Goal: Information Seeking & Learning: Understand process/instructions

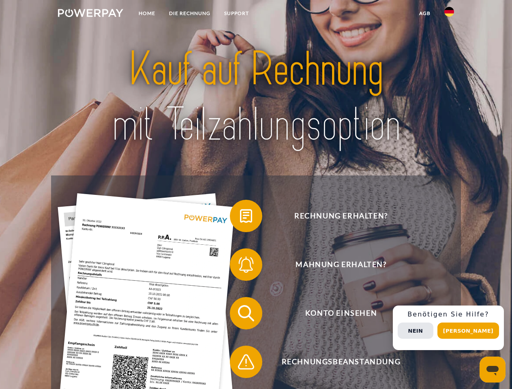
click at [90, 14] on img at bounding box center [90, 13] width 65 height 8
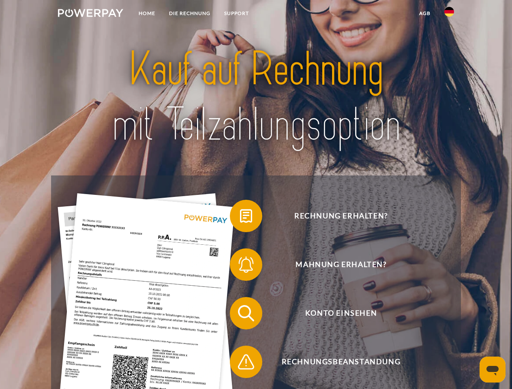
click at [449, 14] on img at bounding box center [449, 12] width 10 height 10
click at [424, 13] on link "agb" at bounding box center [424, 13] width 25 height 15
click at [240, 218] on span at bounding box center [234, 216] width 41 height 41
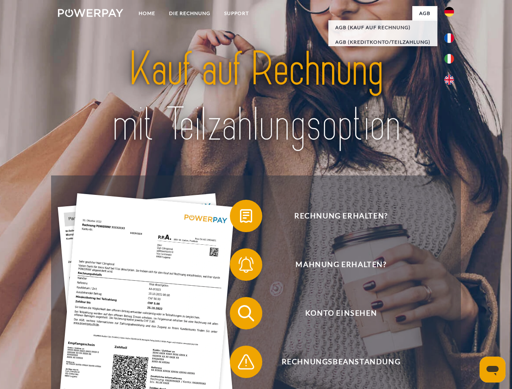
click at [240, 266] on span at bounding box center [234, 264] width 41 height 41
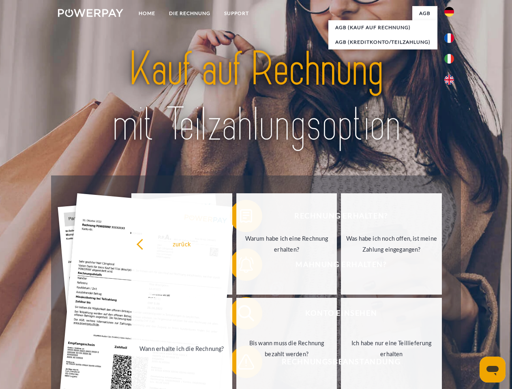
click at [240, 315] on link "Bis wann muss die Rechnung bezahlt werden?" at bounding box center [286, 348] width 101 height 101
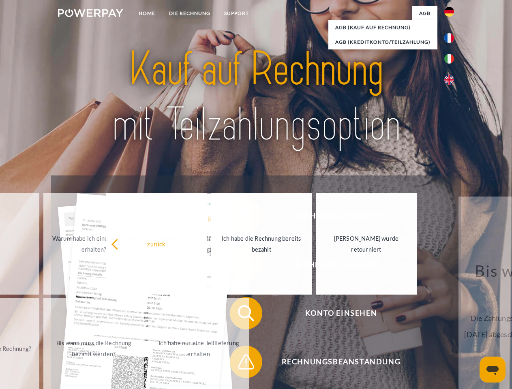
click at [240, 363] on span at bounding box center [234, 362] width 41 height 41
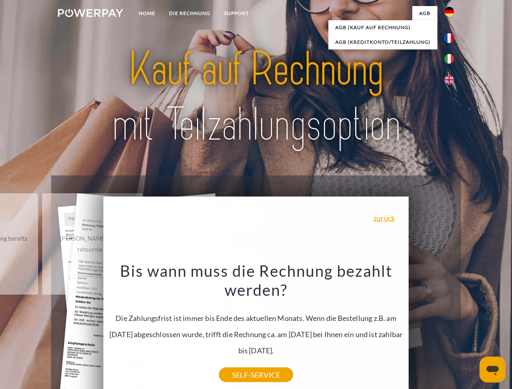
click at [451, 328] on div "Rechnung erhalten? Mahnung erhalten? Konto einsehen" at bounding box center [255, 337] width 409 height 324
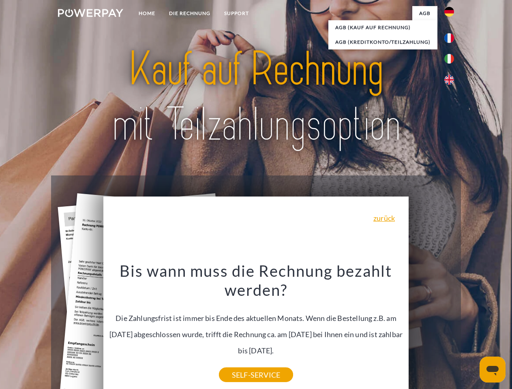
click at [431, 329] on span "Konto einsehen" at bounding box center [341, 313] width 199 height 32
click at [471, 331] on header "Home DIE RECHNUNG SUPPORT" at bounding box center [256, 280] width 512 height 560
